Goal: Check status: Check status

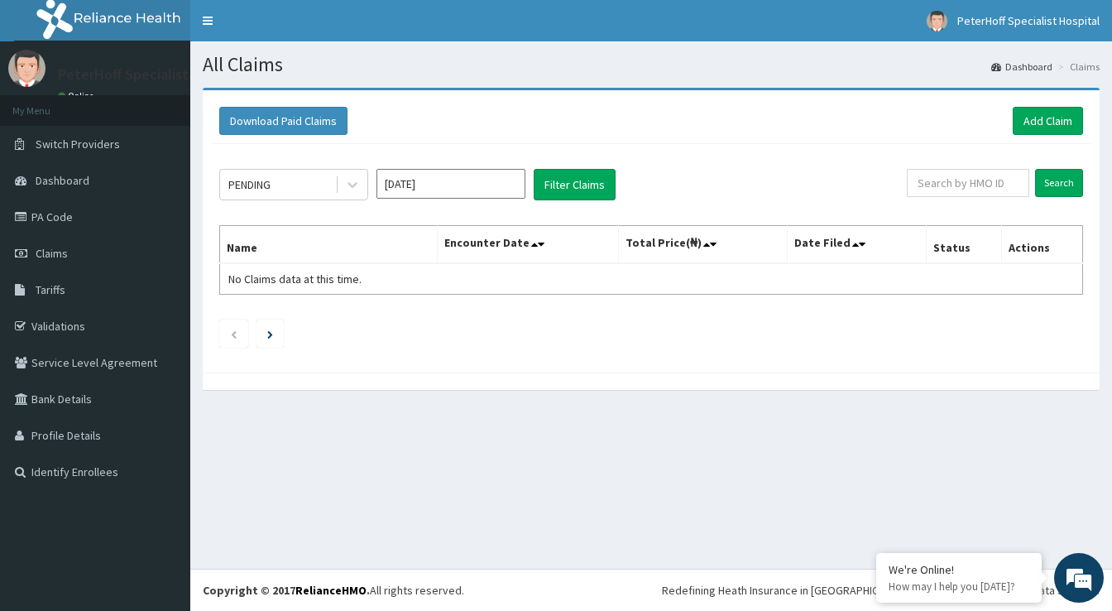
click at [447, 185] on input "[DATE]" at bounding box center [450, 184] width 149 height 30
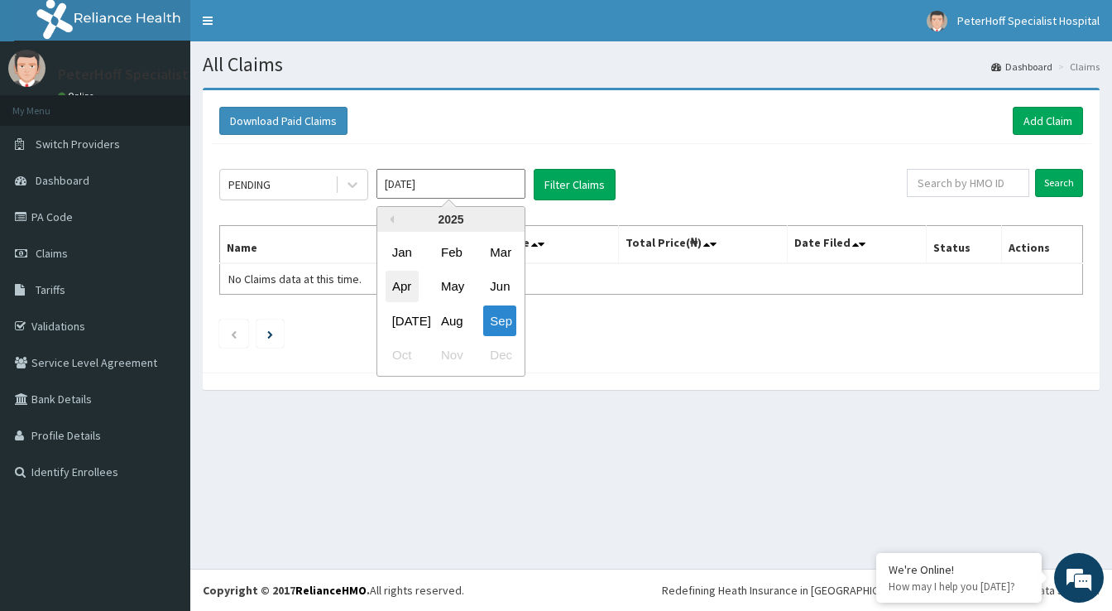
click at [402, 290] on div "Apr" at bounding box center [402, 286] width 33 height 31
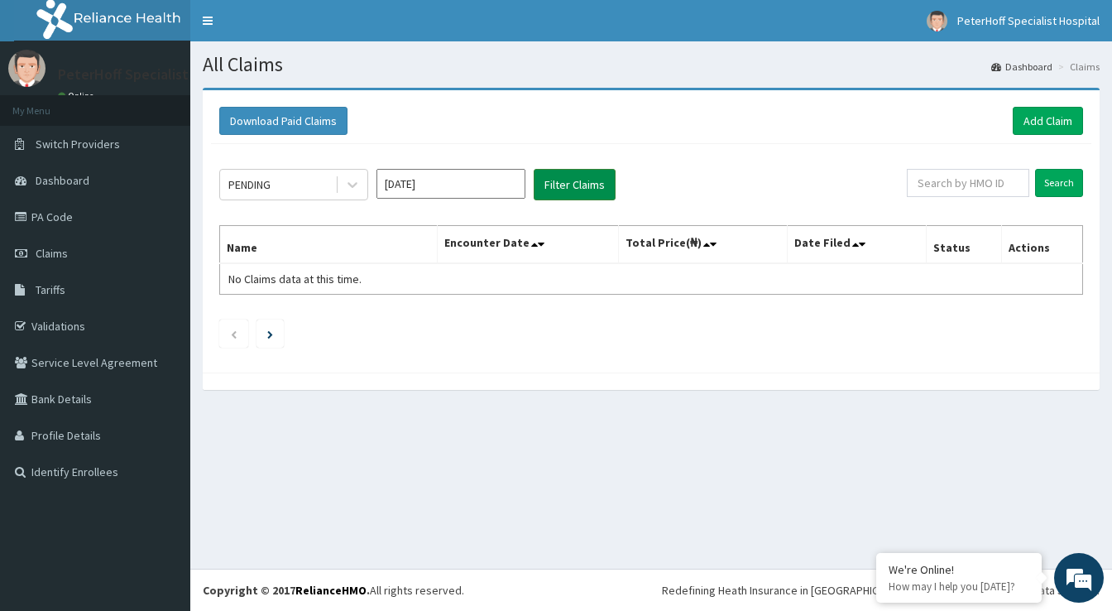
click at [574, 189] on button "Filter Claims" at bounding box center [575, 184] width 82 height 31
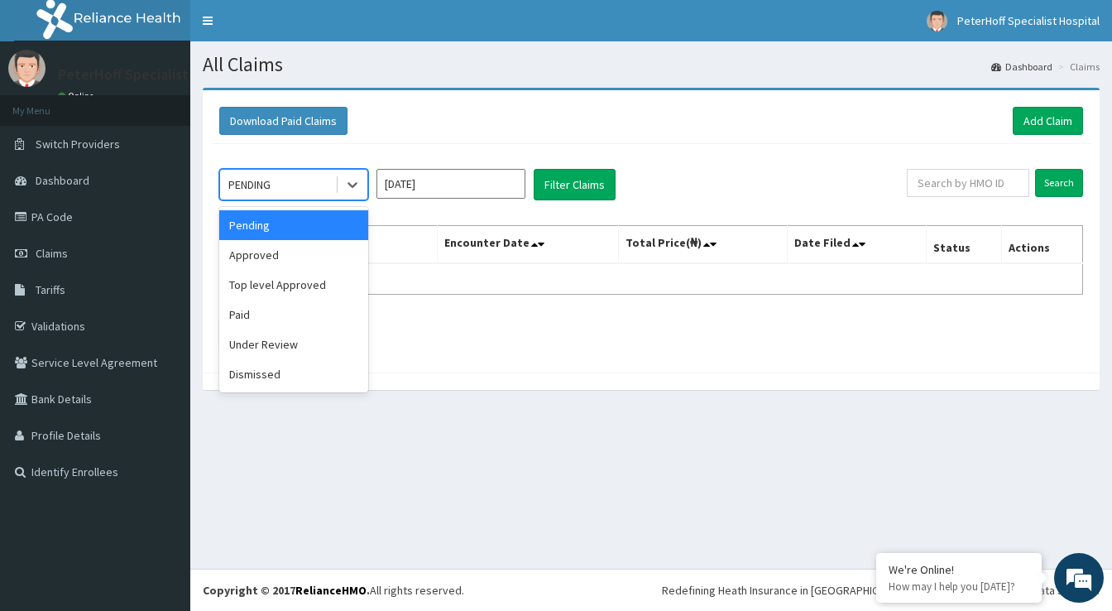
click at [290, 189] on div "PENDING" at bounding box center [277, 184] width 115 height 26
click at [256, 314] on div "Paid" at bounding box center [293, 315] width 149 height 30
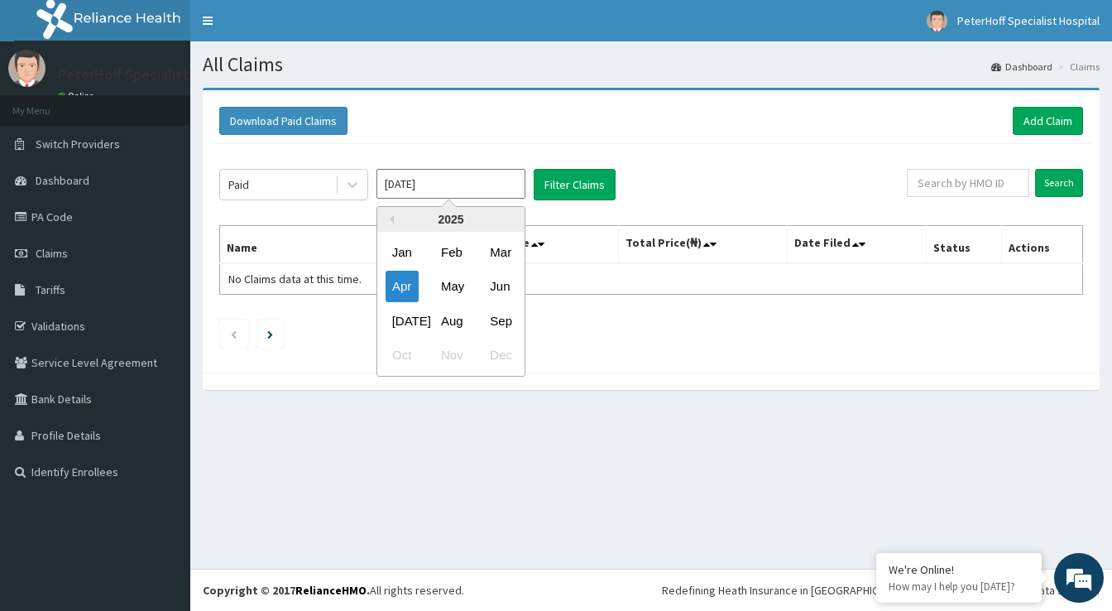
click at [505, 182] on input "[DATE]" at bounding box center [450, 184] width 149 height 30
click at [458, 324] on div "Aug" at bounding box center [450, 320] width 33 height 31
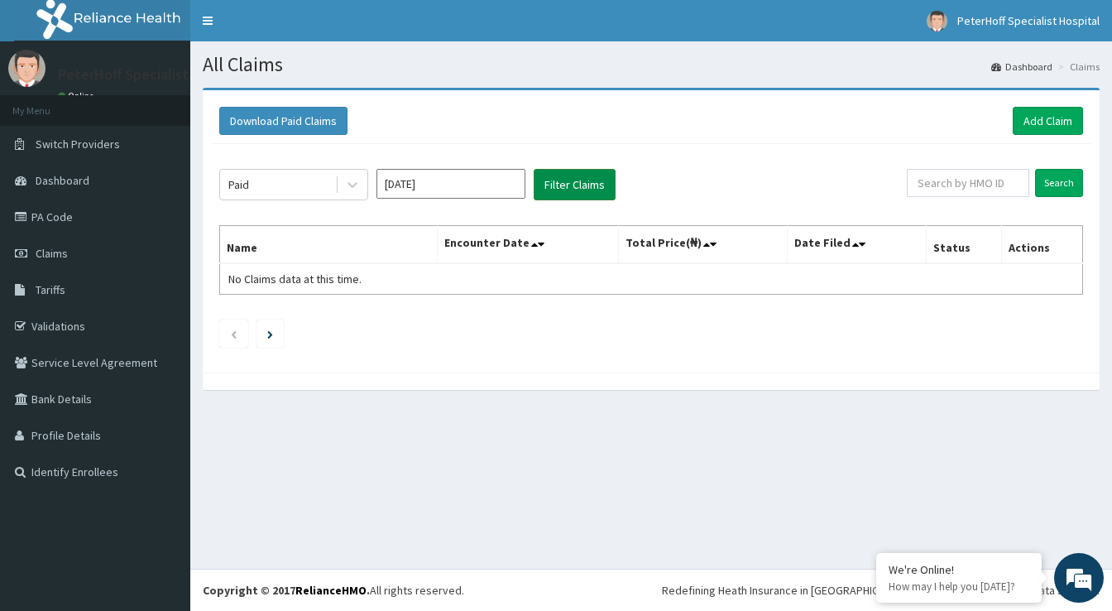
click at [597, 189] on button "Filter Claims" at bounding box center [575, 184] width 82 height 31
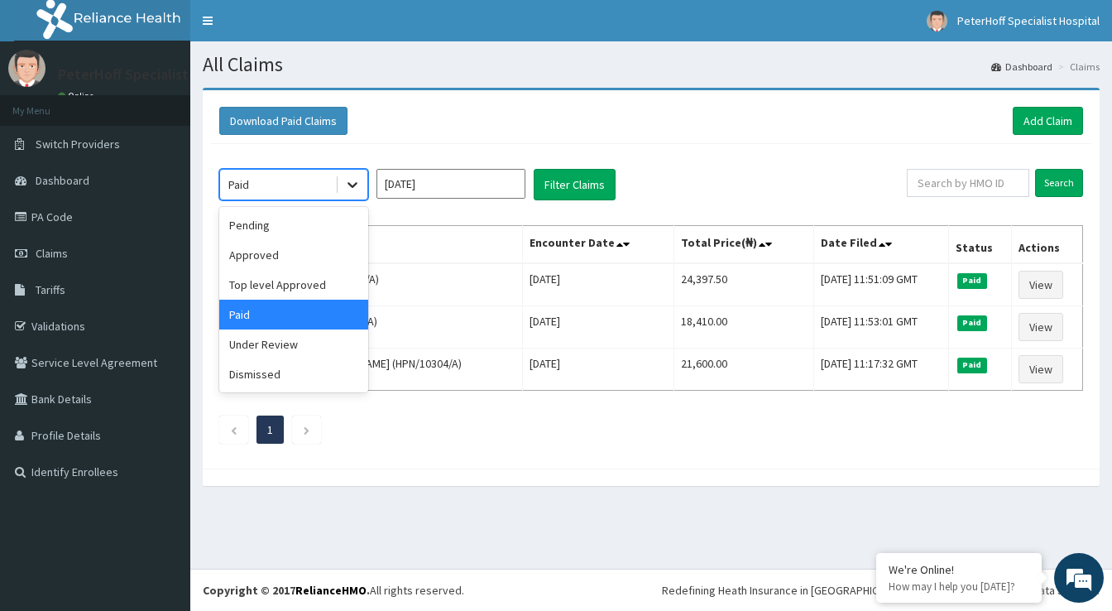
click at [354, 184] on icon at bounding box center [353, 186] width 10 height 6
click at [448, 195] on input "[DATE]" at bounding box center [450, 184] width 149 height 30
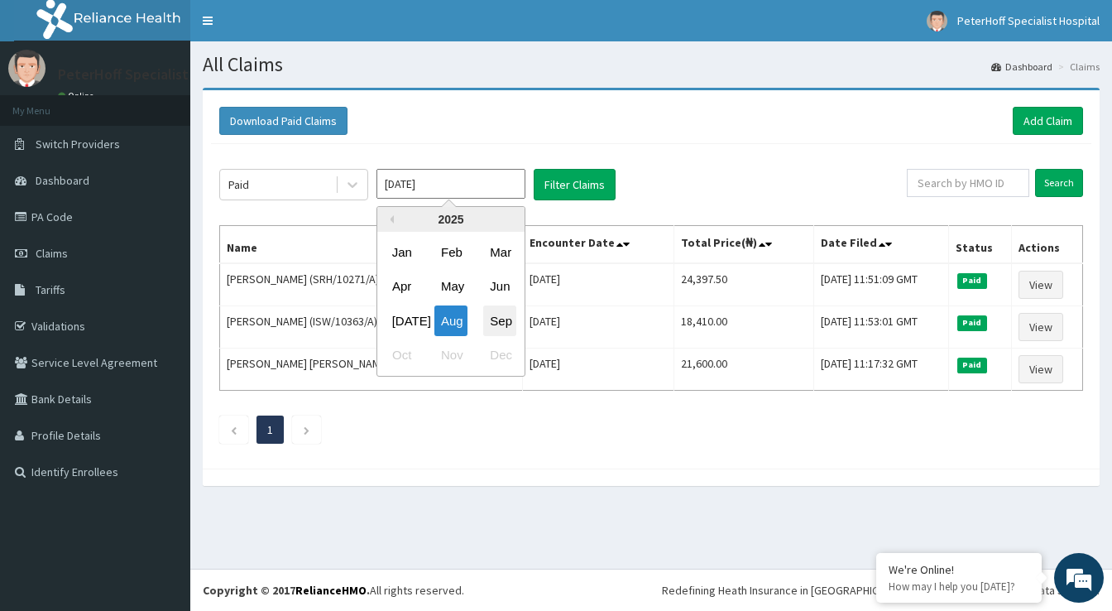
click at [500, 322] on div "Sep" at bounding box center [499, 320] width 33 height 31
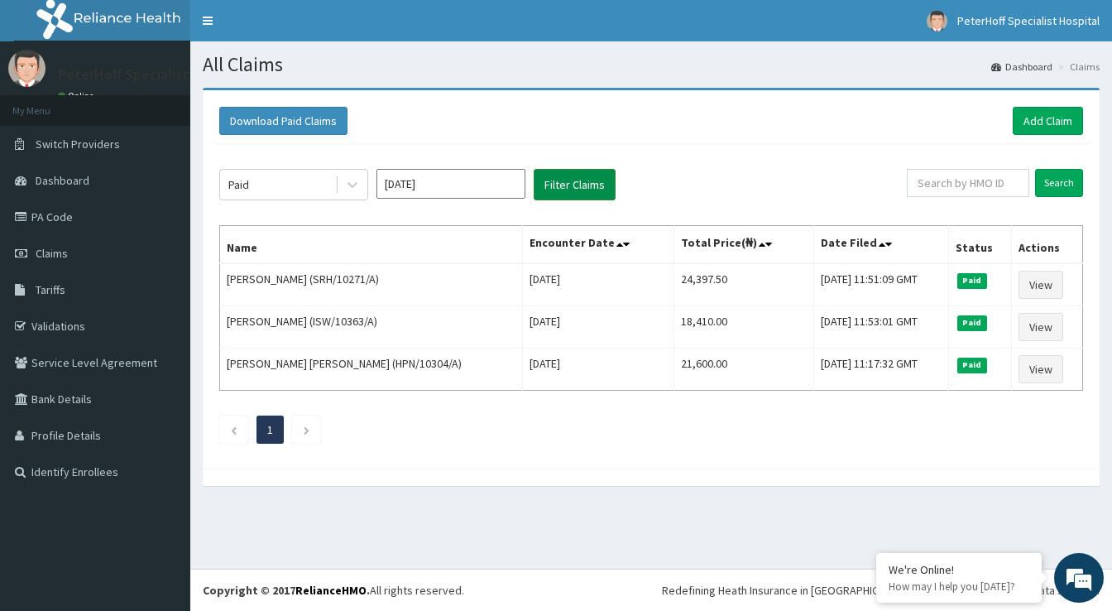
click at [592, 192] on button "Filter Claims" at bounding box center [575, 184] width 82 height 31
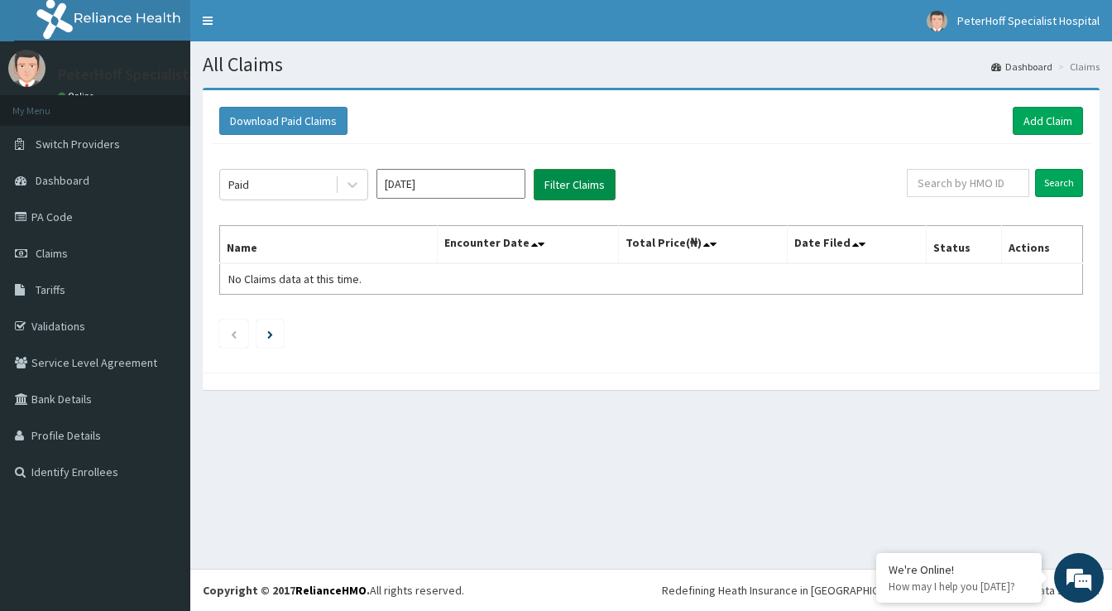
click at [587, 189] on button "Filter Claims" at bounding box center [575, 184] width 82 height 31
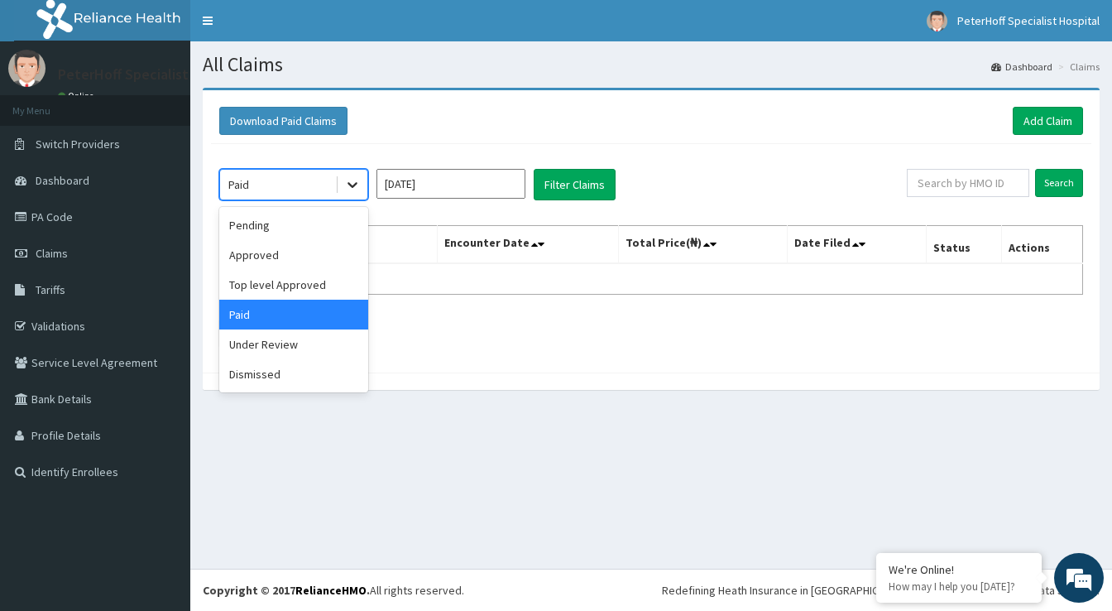
click at [354, 185] on icon at bounding box center [353, 186] width 10 height 6
click at [252, 259] on div "Approved" at bounding box center [293, 255] width 149 height 30
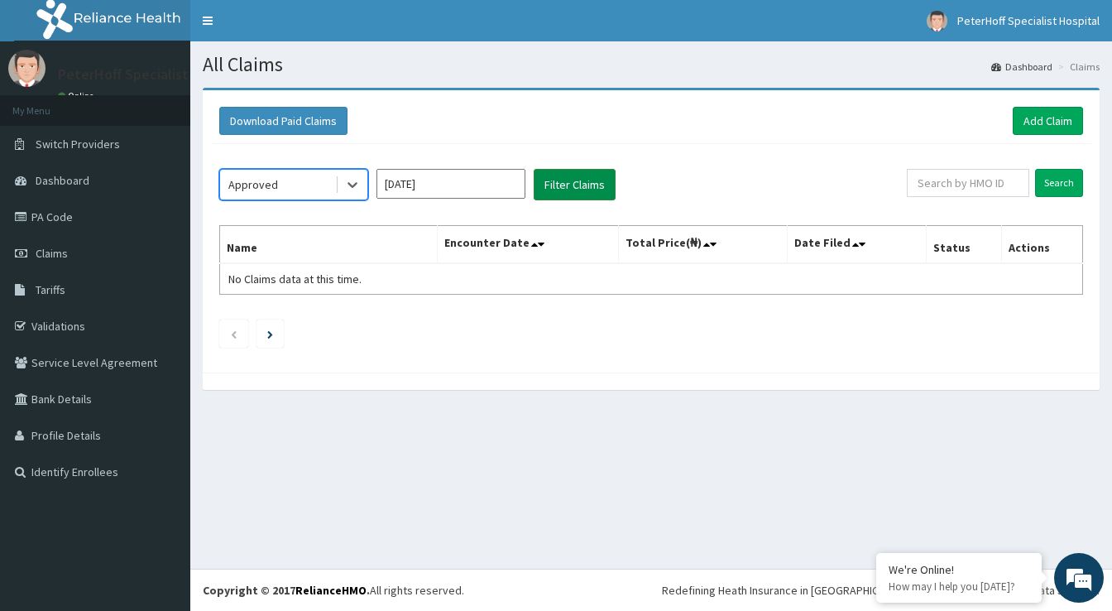
click at [573, 182] on button "Filter Claims" at bounding box center [575, 184] width 82 height 31
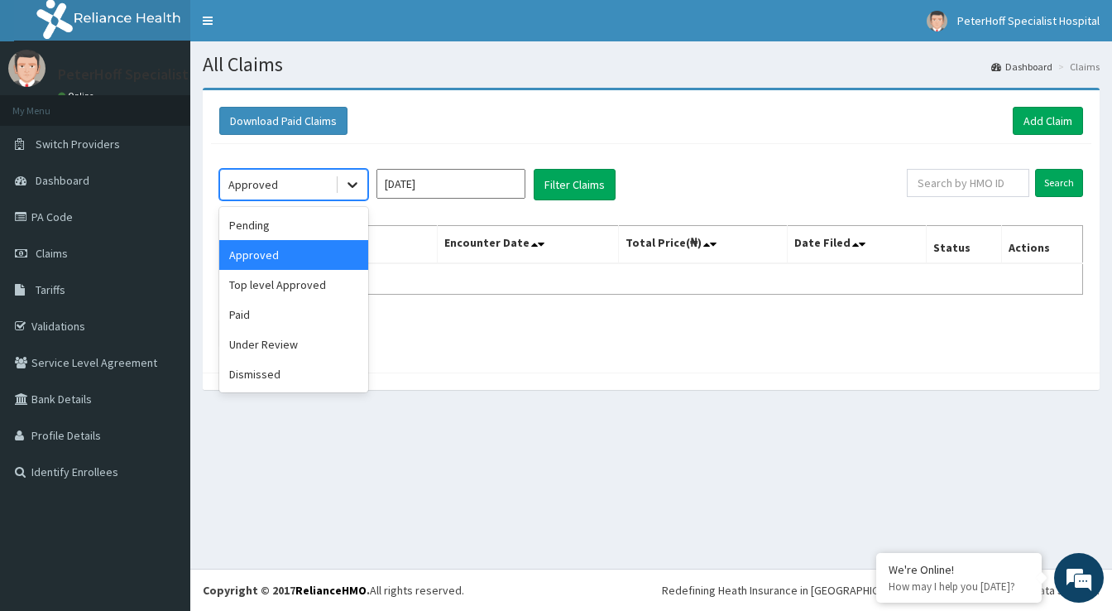
click at [351, 187] on icon at bounding box center [352, 184] width 17 height 17
click at [285, 232] on div "Pending" at bounding box center [293, 225] width 149 height 30
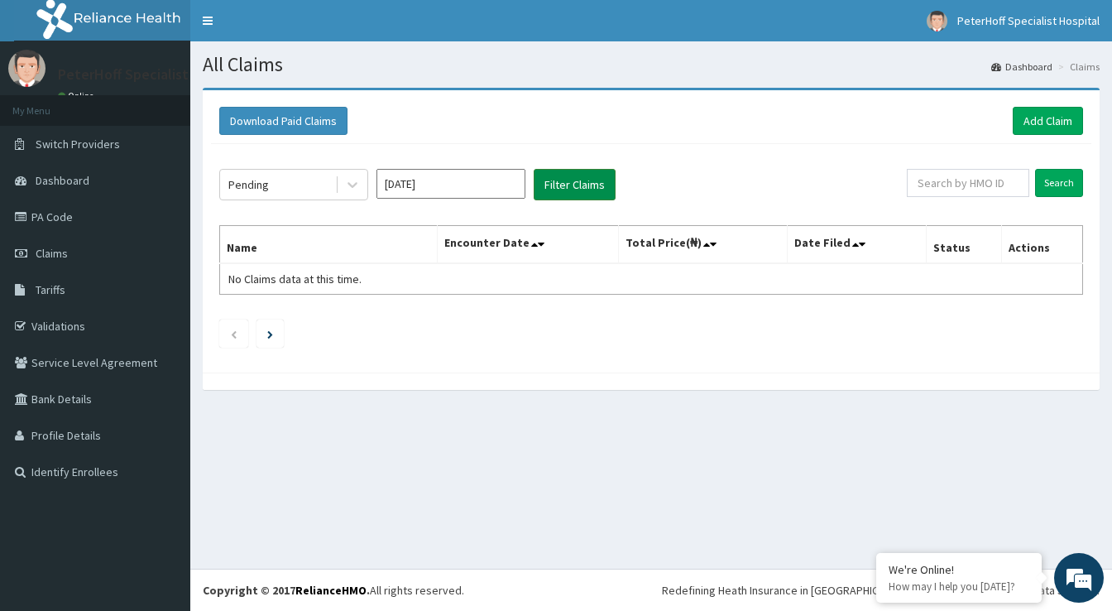
click at [592, 192] on button "Filter Claims" at bounding box center [575, 184] width 82 height 31
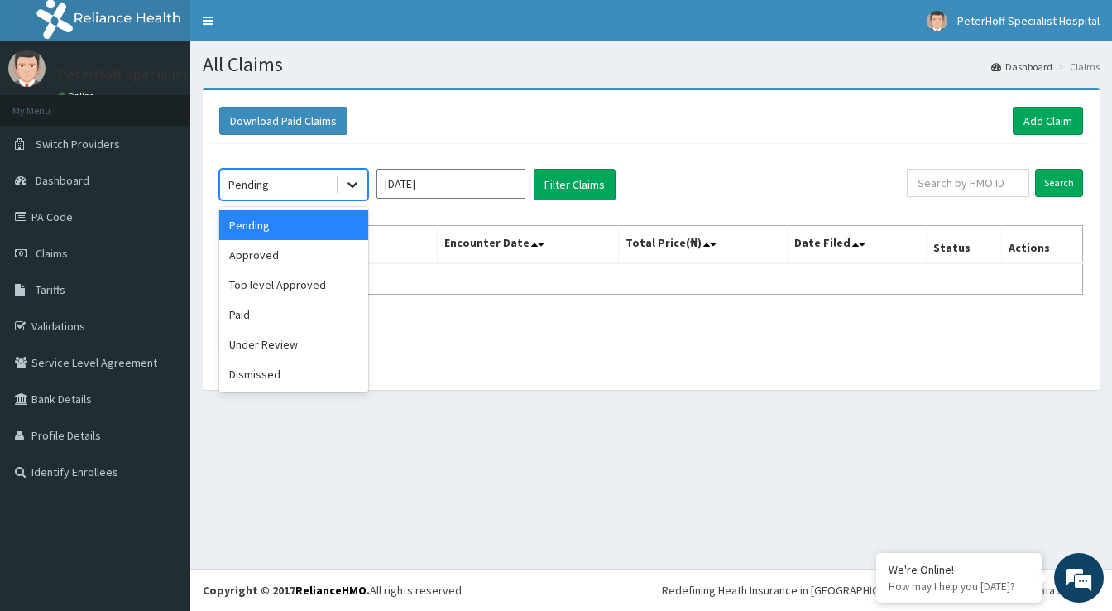
click at [351, 185] on icon at bounding box center [353, 186] width 10 height 6
click at [253, 350] on div "Under Review" at bounding box center [293, 344] width 149 height 30
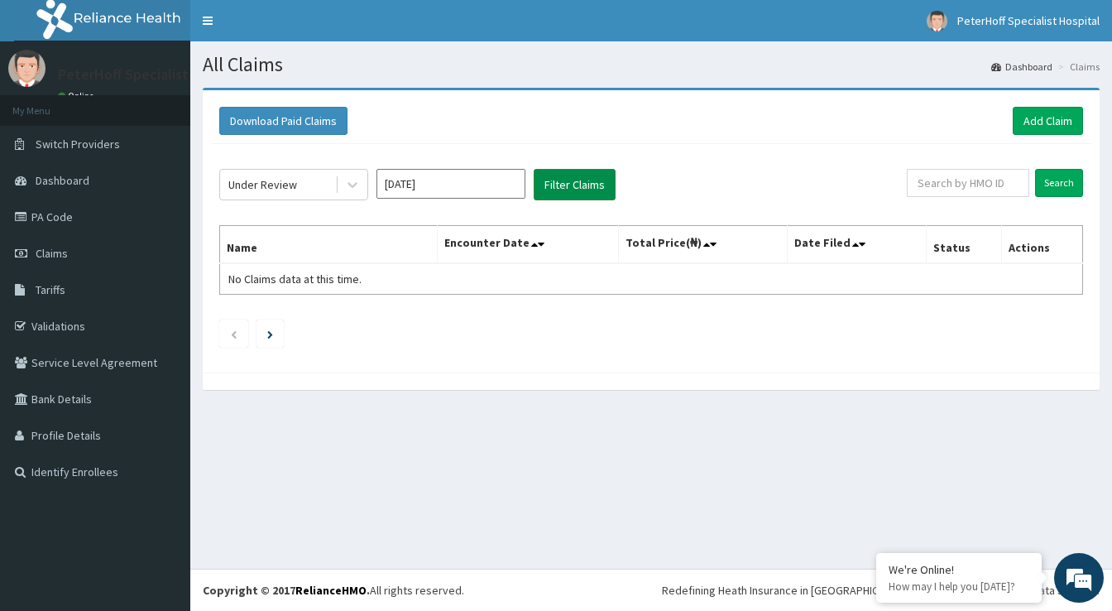
click at [569, 175] on button "Filter Claims" at bounding box center [575, 184] width 82 height 31
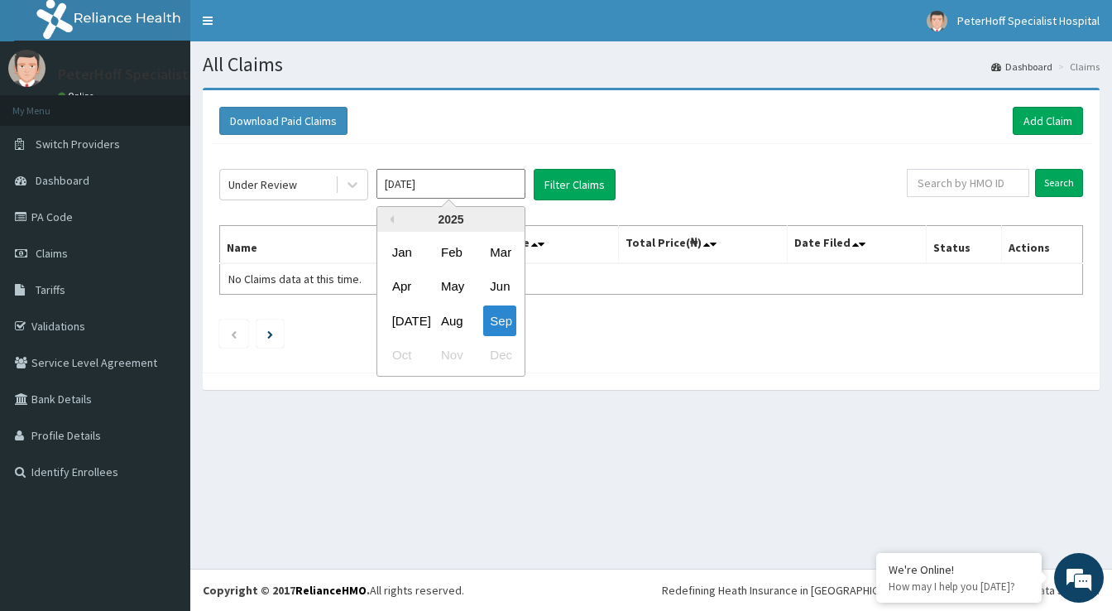
click at [491, 186] on input "[DATE]" at bounding box center [450, 184] width 149 height 30
click at [449, 319] on div "Aug" at bounding box center [450, 320] width 33 height 31
type input "[DATE]"
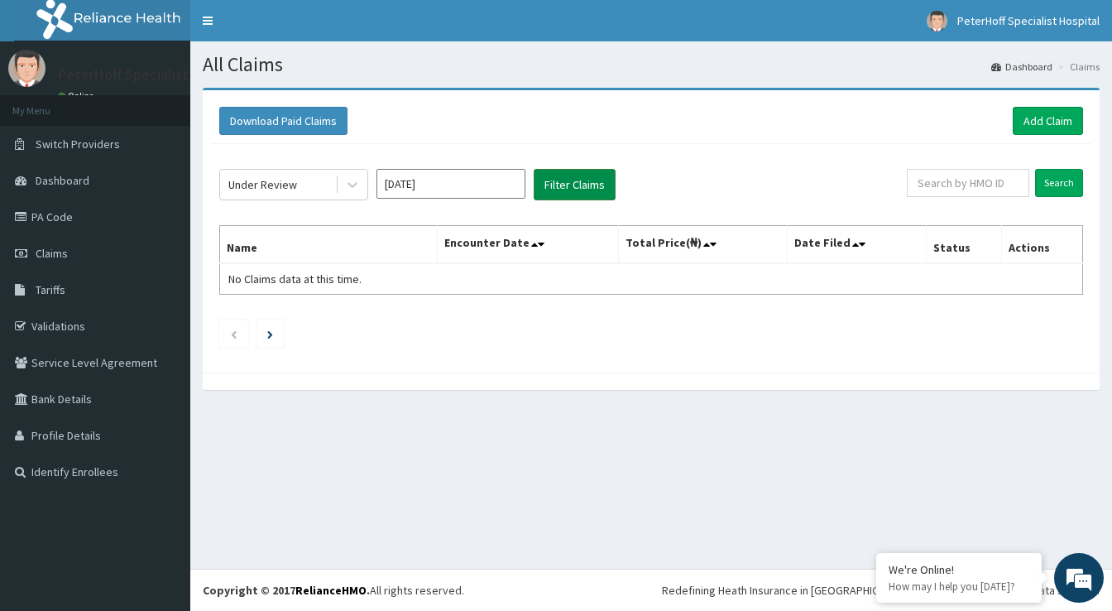
click at [561, 185] on button "Filter Claims" at bounding box center [575, 184] width 82 height 31
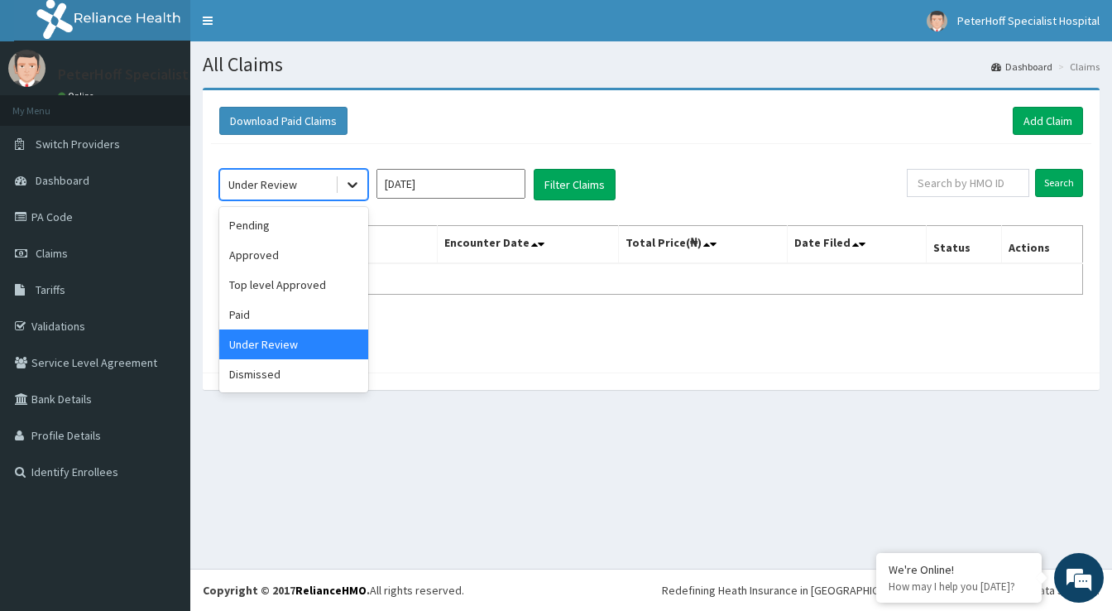
click at [354, 189] on icon at bounding box center [352, 184] width 17 height 17
click at [295, 258] on div "Approved" at bounding box center [293, 255] width 149 height 30
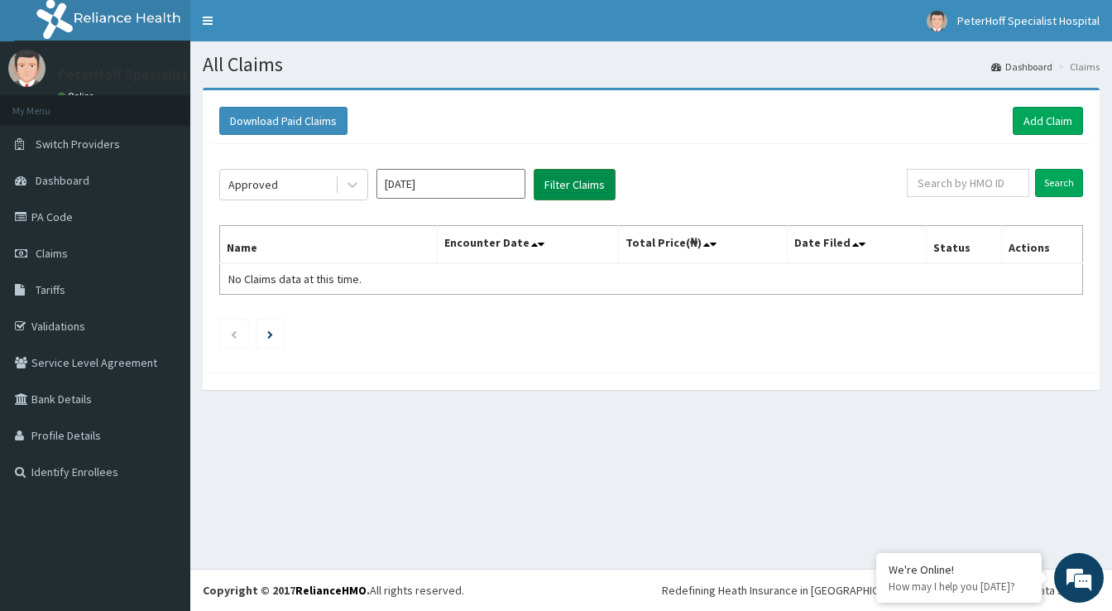
click at [563, 182] on button "Filter Claims" at bounding box center [575, 184] width 82 height 31
